Goal: Transaction & Acquisition: Purchase product/service

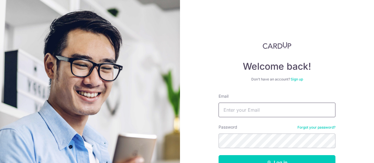
click at [235, 115] on input "Email" at bounding box center [277, 110] width 117 height 15
type input "hello@johnlevin.com.au"
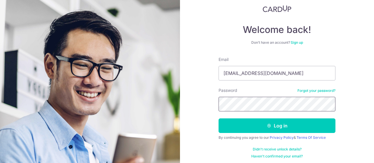
scroll to position [39, 0]
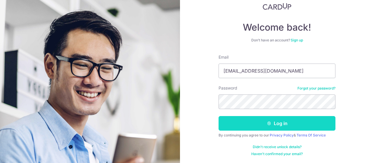
click at [268, 124] on icon "submit" at bounding box center [269, 123] width 5 height 5
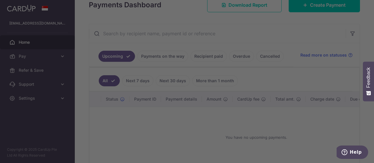
scroll to position [39, 0]
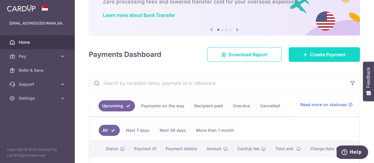
click at [313, 56] on span "Create Payment" at bounding box center [328, 54] width 36 height 7
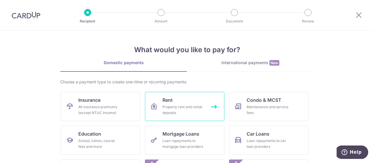
click at [191, 103] on link "Rent Property rent and rental deposits" at bounding box center [185, 106] width 80 height 29
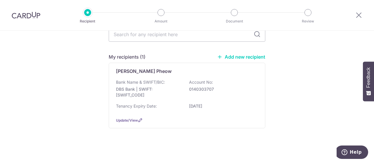
scroll to position [54, 0]
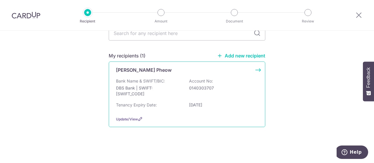
click at [152, 84] on div "Bank Name & SWIFT/BIC: DBS Bank | SWIFT: [SWIFT_CODE] Account No: 0140303707" at bounding box center [187, 89] width 142 height 22
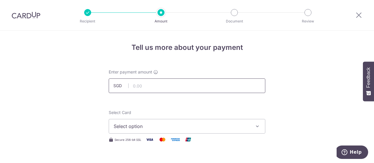
drag, startPoint x: 0, startPoint y: 0, endPoint x: 152, endPoint y: 84, distance: 173.9
click at [152, 84] on input "text" at bounding box center [187, 86] width 157 height 15
type input "5,000.00"
click at [228, 127] on span "Select option" at bounding box center [182, 126] width 136 height 7
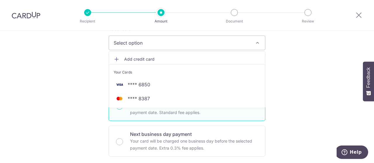
scroll to position [87, 0]
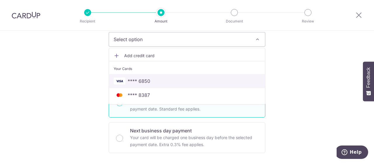
click at [150, 82] on span "**** 6850" at bounding box center [187, 81] width 147 height 7
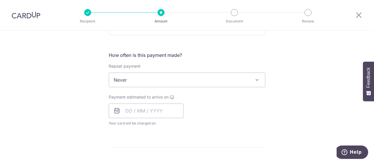
scroll to position [216, 0]
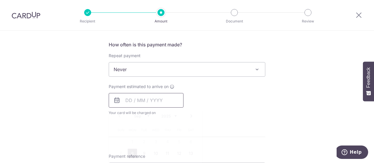
click at [160, 96] on input "text" at bounding box center [146, 100] width 75 height 15
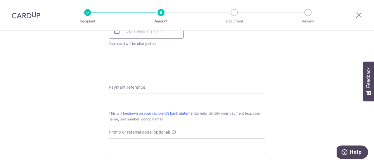
scroll to position [286, 0]
click at [144, 34] on input "text" at bounding box center [146, 30] width 75 height 15
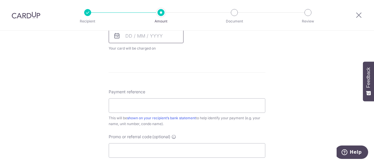
scroll to position [279, 0]
click at [115, 38] on icon at bounding box center [116, 37] width 7 height 7
click at [146, 37] on input "text" at bounding box center [146, 37] width 75 height 15
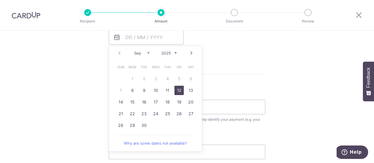
click at [180, 90] on link "12" at bounding box center [178, 90] width 9 height 9
type input "[DATE]"
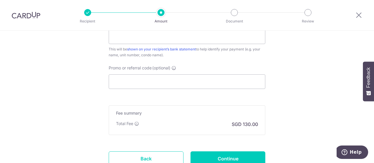
scroll to position [419, 0]
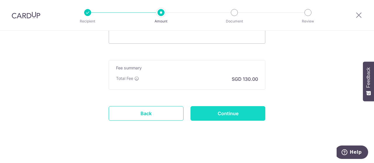
click at [240, 114] on input "Continue" at bounding box center [228, 113] width 75 height 15
type input "Create Schedule"
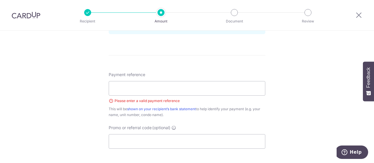
scroll to position [314, 0]
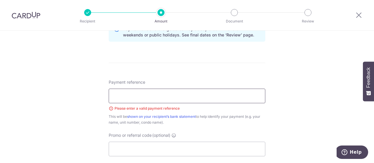
click at [134, 99] on input "Payment reference" at bounding box center [187, 96] width 157 height 15
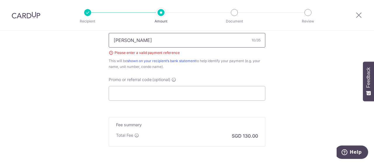
scroll to position [427, 0]
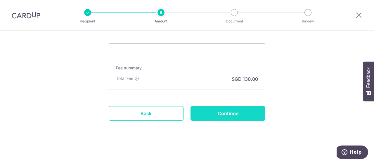
type input "John Levin"
click at [227, 113] on input "Continue" at bounding box center [228, 113] width 75 height 15
type input "Create Schedule"
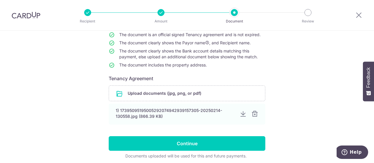
scroll to position [61, 0]
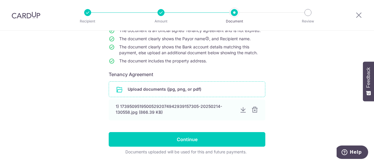
click at [130, 90] on input "file" at bounding box center [187, 89] width 156 height 15
click at [186, 91] on input "file" at bounding box center [187, 89] width 156 height 15
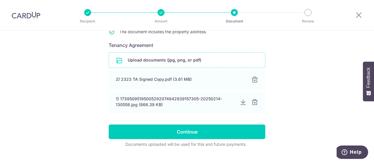
scroll to position [91, 0]
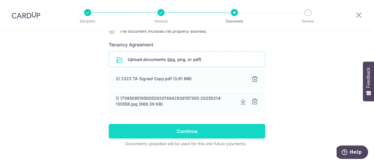
click at [183, 133] on input "Continue" at bounding box center [187, 131] width 157 height 15
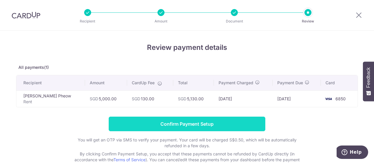
click at [186, 128] on input "Confirm Payment Setup" at bounding box center [187, 124] width 157 height 15
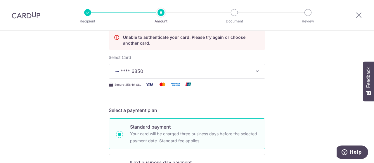
click at [186, 128] on p "Standard payment" at bounding box center [194, 127] width 128 height 7
click at [123, 131] on input "Standard payment Your card will be charged three business days before the selec…" at bounding box center [119, 134] width 7 height 7
radio input "true"
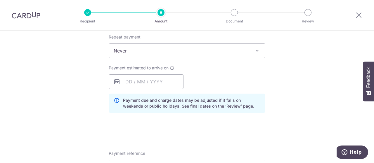
scroll to position [265, 0]
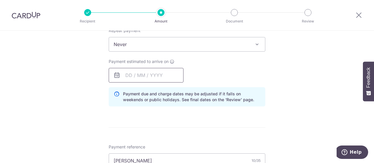
click at [139, 77] on input "text" at bounding box center [146, 75] width 75 height 15
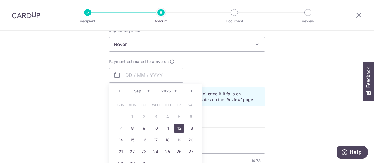
drag, startPoint x: 176, startPoint y: 128, endPoint x: 204, endPoint y: 138, distance: 29.9
click at [176, 128] on link "12" at bounding box center [178, 128] width 9 height 9
type input "[DATE]"
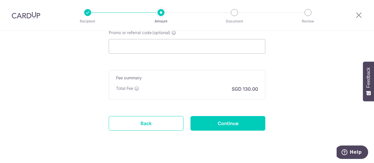
scroll to position [434, 0]
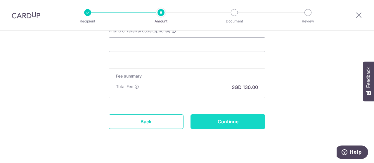
click at [226, 120] on input "Continue" at bounding box center [228, 122] width 75 height 15
type input "Update Schedule"
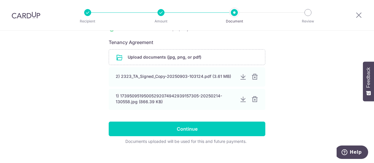
scroll to position [96, 0]
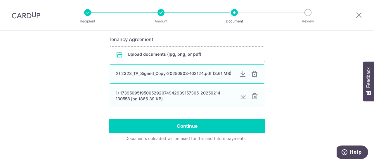
click at [146, 76] on div "2) 2323_TA_Signed_Copy-20250903-103124.pdf (3.61 MB)" at bounding box center [175, 74] width 119 height 6
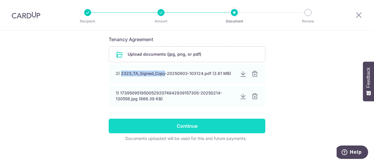
click at [184, 122] on input "Continue" at bounding box center [187, 126] width 157 height 15
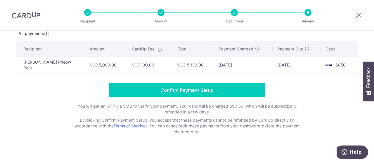
scroll to position [39, 0]
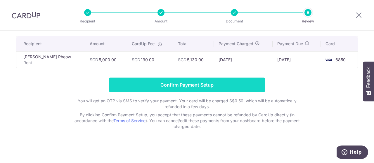
click at [184, 83] on input "Confirm Payment Setup" at bounding box center [187, 85] width 157 height 15
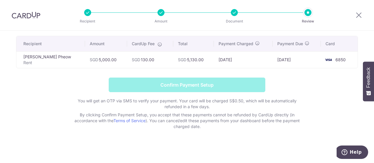
click at [184, 83] on form "Confirm Payment Setup You will get an OTP via SMS to verify your payment. Your …" at bounding box center [187, 104] width 342 height 52
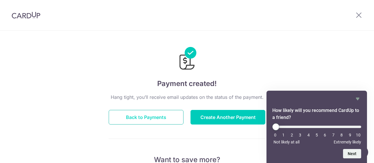
click at [148, 115] on button "Back to Payments" at bounding box center [146, 117] width 75 height 15
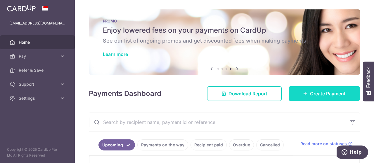
click at [321, 96] on span "Create Payment" at bounding box center [328, 93] width 36 height 7
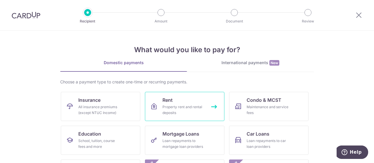
click at [163, 108] on div "Property rent and rental deposits" at bounding box center [184, 110] width 42 height 12
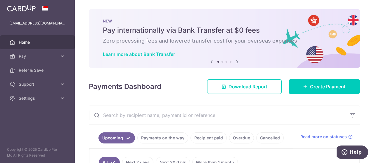
click at [37, 44] on span "Home" at bounding box center [38, 42] width 39 height 6
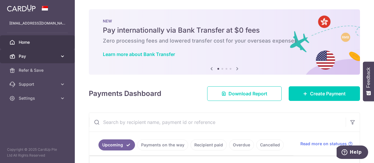
click at [30, 56] on span "Pay" at bounding box center [38, 56] width 39 height 6
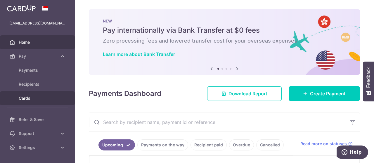
click at [28, 100] on span "Cards" at bounding box center [38, 99] width 39 height 6
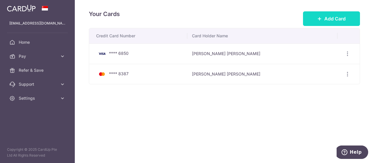
click at [334, 21] on span "Add Card" at bounding box center [334, 18] width 21 height 7
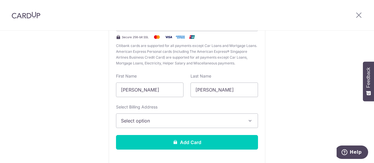
scroll to position [95, 0]
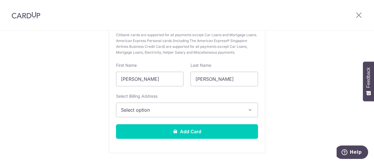
click at [246, 114] on button "Select option" at bounding box center [187, 110] width 142 height 15
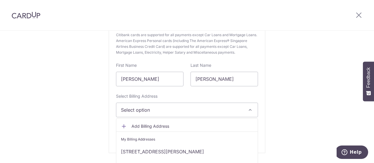
click at [141, 129] on link "Add Billing Address" at bounding box center [186, 126] width 141 height 11
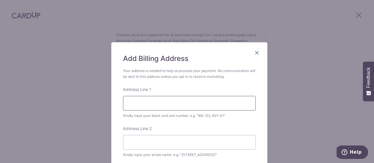
click at [137, 105] on input "Address Line 1" at bounding box center [189, 103] width 133 height 15
type input "40 Saunders Road"
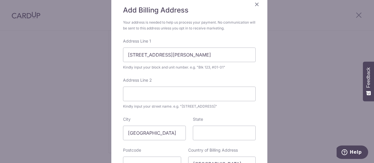
scroll to position [72, 0]
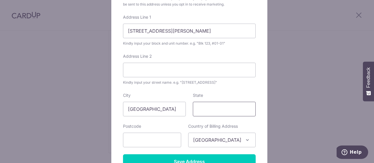
click at [215, 113] on input "State" at bounding box center [224, 109] width 63 height 15
type input "[GEOGRAPHIC_DATA]"
click at [161, 139] on input "text" at bounding box center [152, 140] width 58 height 15
click at [152, 143] on input "text" at bounding box center [152, 140] width 58 height 15
type input "228275"
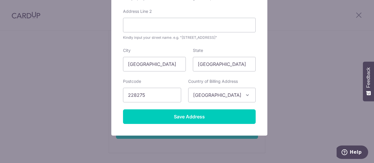
scroll to position [132, 0]
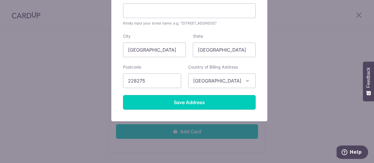
click at [186, 101] on input "Save Address" at bounding box center [189, 102] width 133 height 15
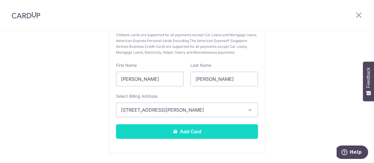
click at [177, 129] on button "Add Card" at bounding box center [187, 132] width 142 height 15
